Goal: Obtain resource: Download file/media

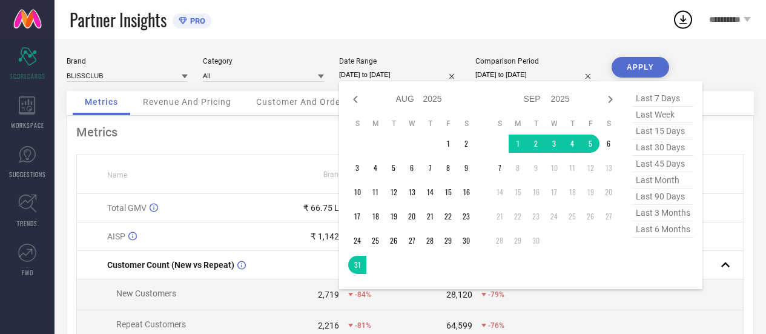
select select "7"
select select "2025"
select select "8"
select select "2025"
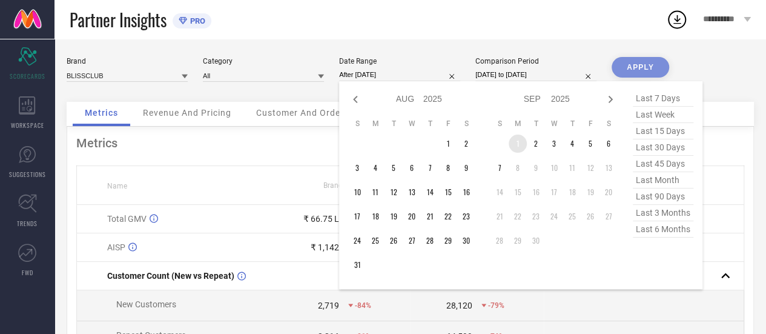
click at [519, 145] on td "1" at bounding box center [518, 143] width 18 height 18
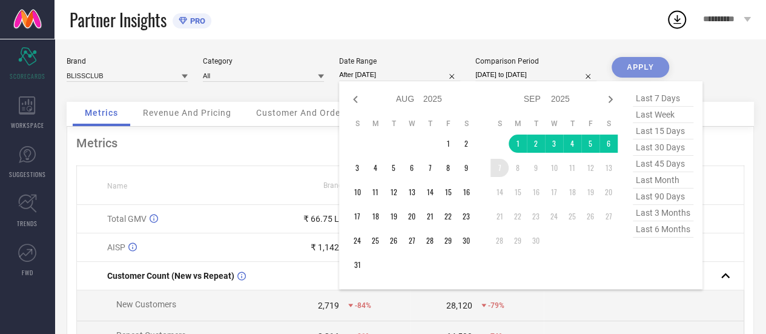
type input "[DATE] to [DATE]"
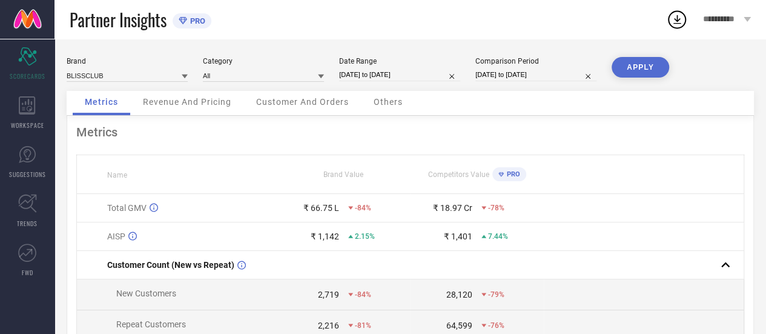
click at [640, 67] on button "APPLY" at bounding box center [640, 67] width 58 height 21
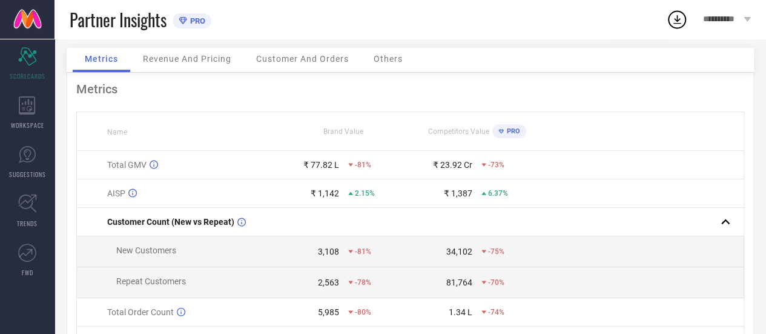
scroll to position [42, 0]
click at [206, 66] on div "Revenue And Pricing" at bounding box center [187, 60] width 113 height 24
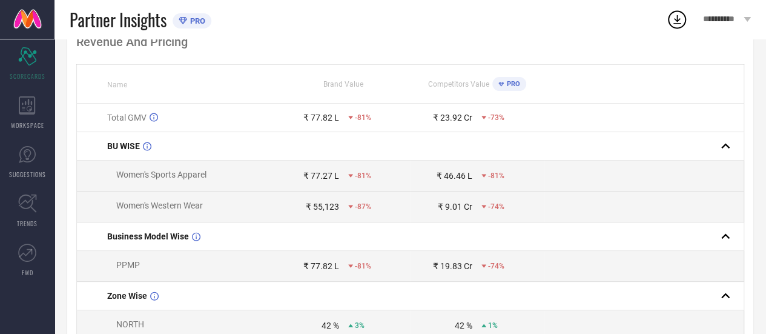
scroll to position [0, 0]
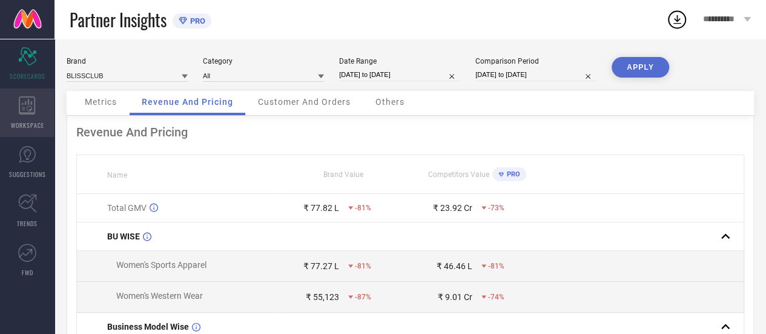
click at [35, 111] on icon at bounding box center [27, 105] width 16 height 18
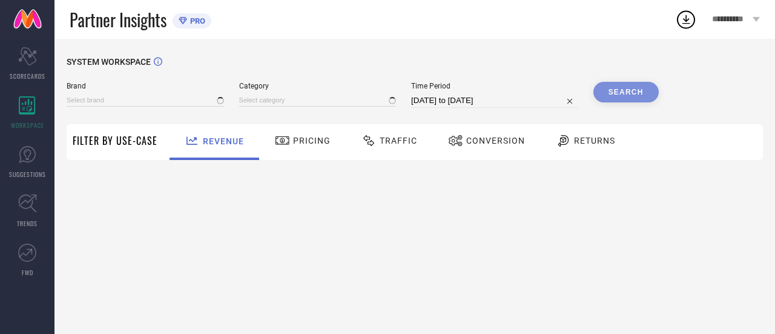
type input "BLISSCLUB"
type input "All"
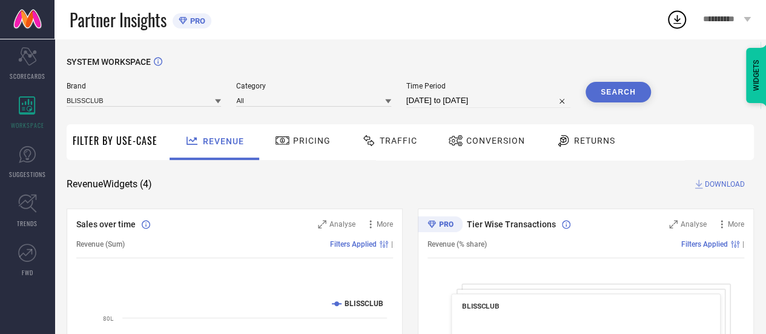
click at [401, 137] on span "Traffic" at bounding box center [399, 141] width 38 height 10
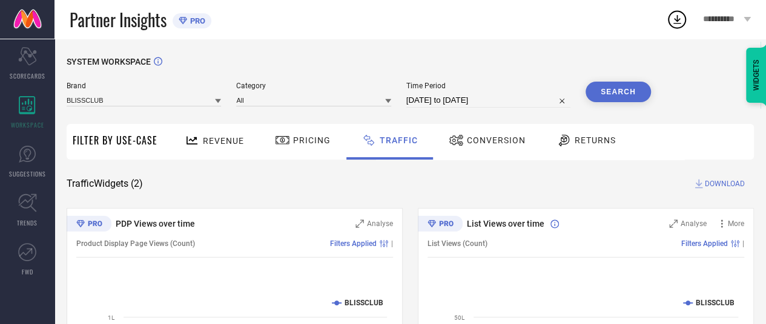
select select "7"
select select "2025"
select select "8"
select select "2025"
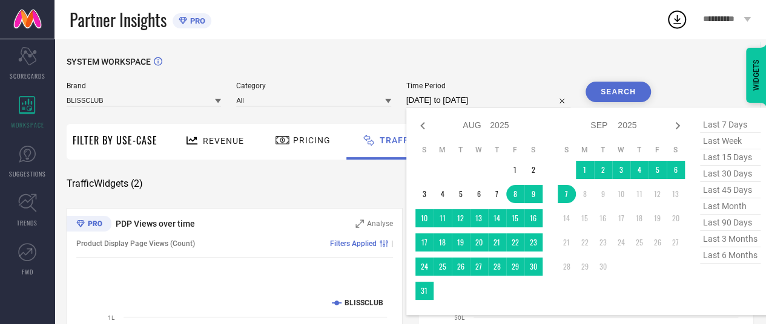
click at [473, 102] on input "[DATE] to [DATE]" at bounding box center [488, 100] width 164 height 15
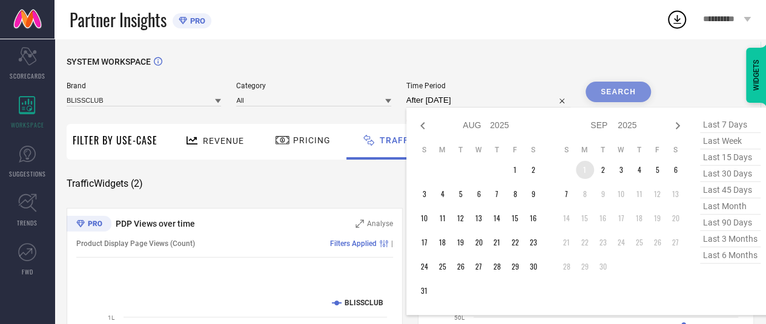
click at [582, 165] on td "1" at bounding box center [585, 170] width 18 height 18
type input "[DATE] to [DATE]"
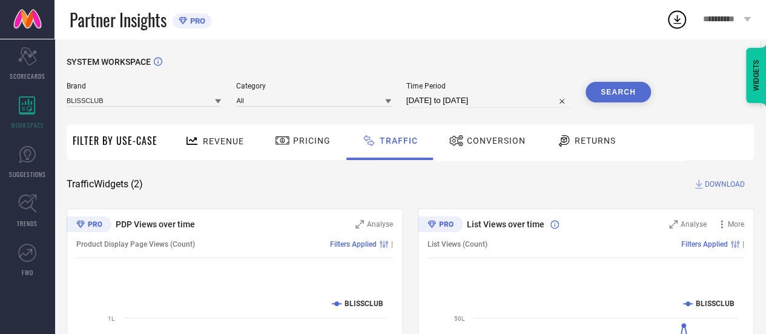
click at [611, 93] on button "Search" at bounding box center [617, 92] width 65 height 21
click at [449, 110] on div "Brand BLISSCLUB Category All Time Period [DATE] to [DATE] Search" at bounding box center [359, 100] width 584 height 36
click at [712, 188] on span "DOWNLOAD" at bounding box center [725, 184] width 40 height 12
click at [677, 21] on icon at bounding box center [677, 19] width 8 height 9
